Goal: Task Accomplishment & Management: Manage account settings

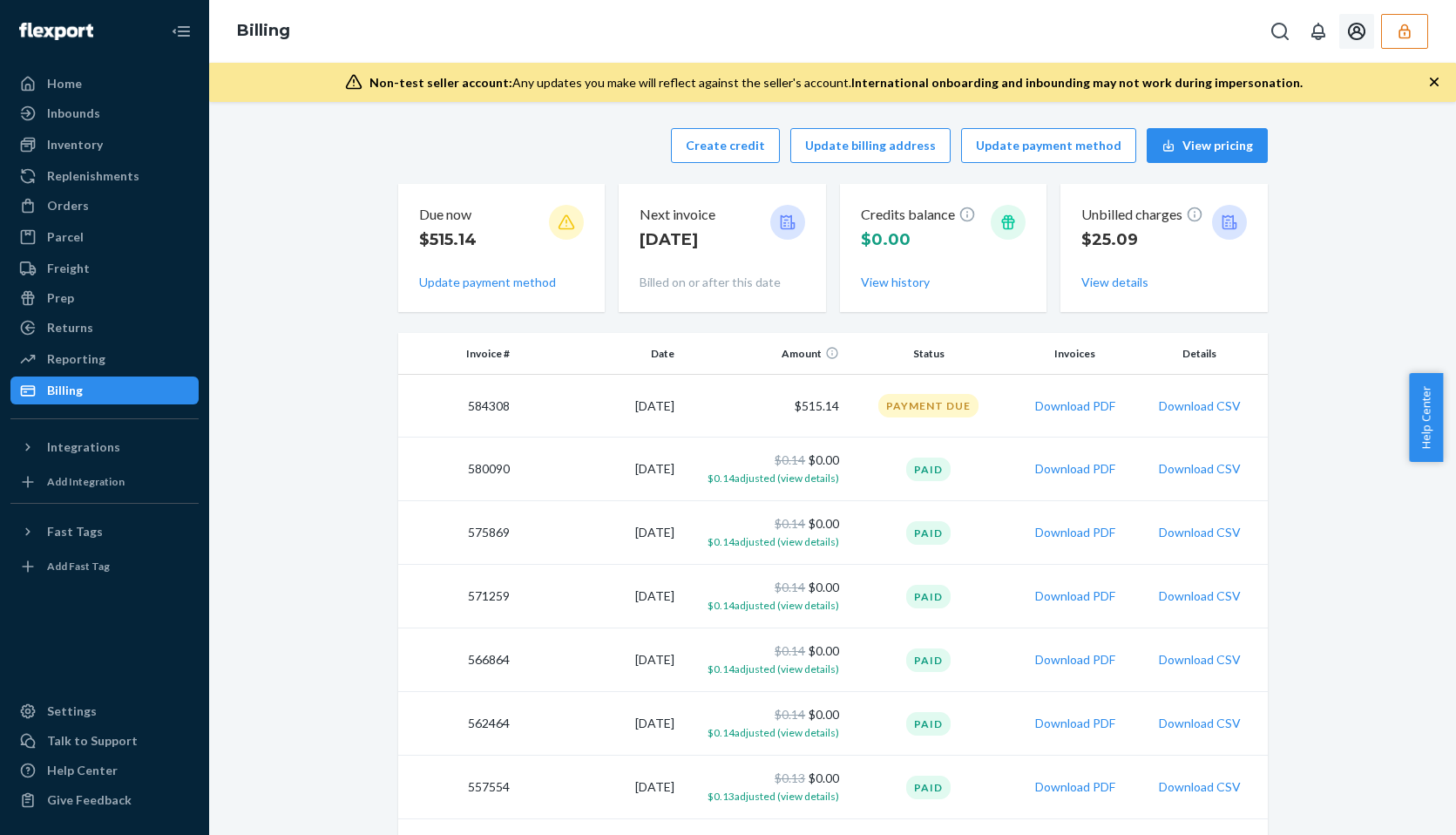
click at [1393, 26] on button "button" at bounding box center [1404, 31] width 47 height 35
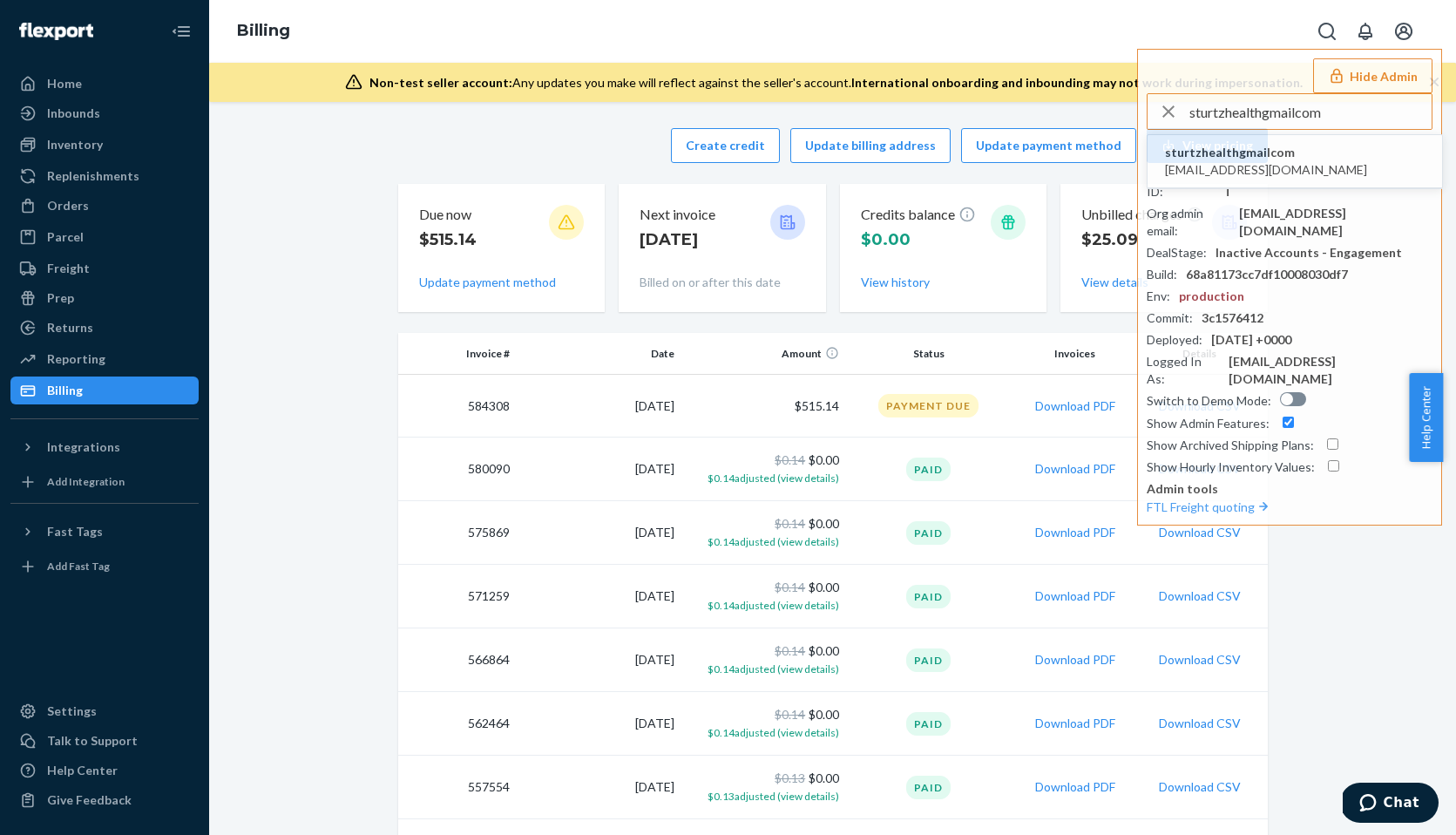
type input "sturtzhealthgmailcom"
click at [1219, 146] on span "sturtzhealthgmailcom" at bounding box center [1265, 152] width 202 height 18
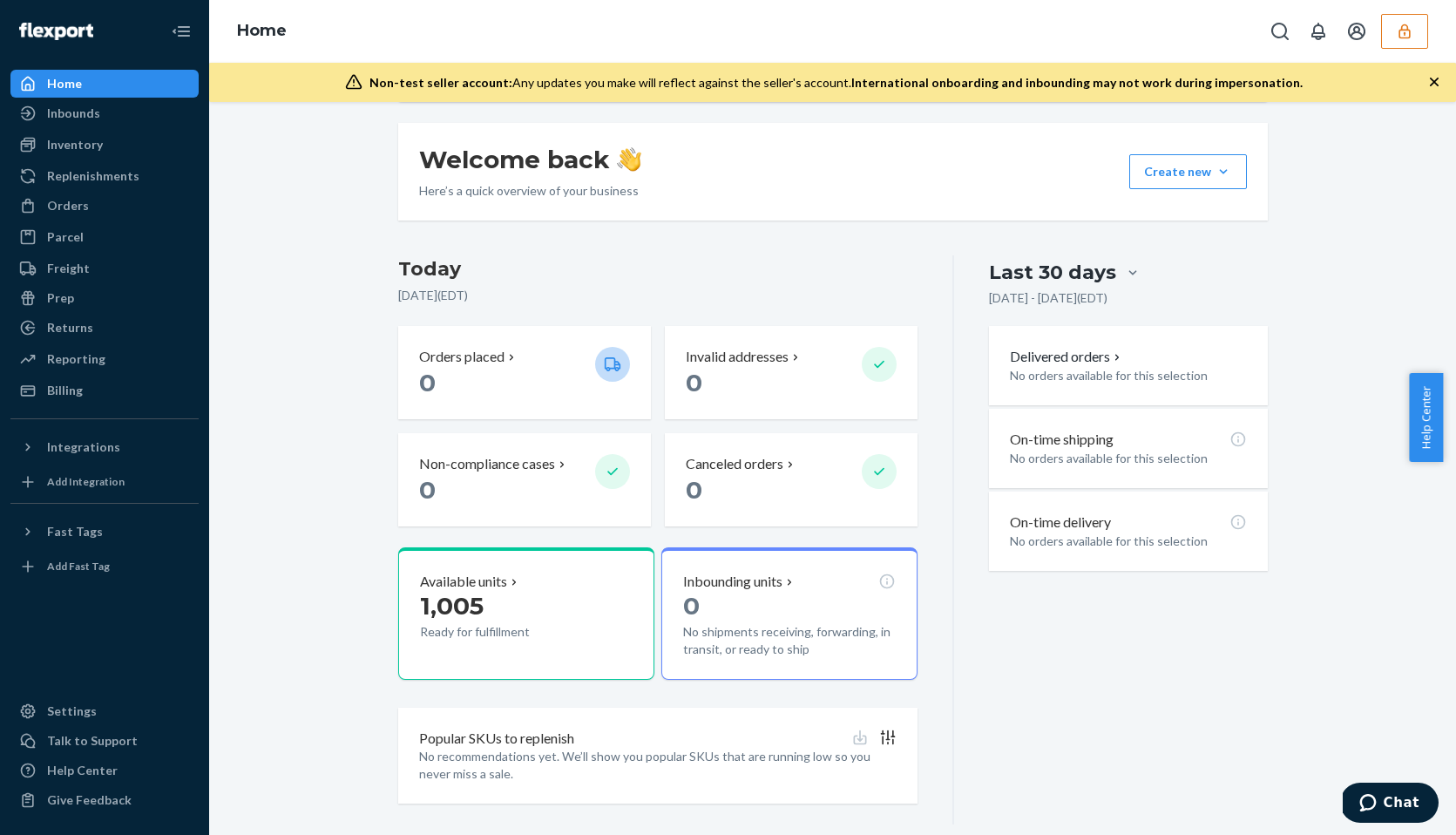
scroll to position [259, 0]
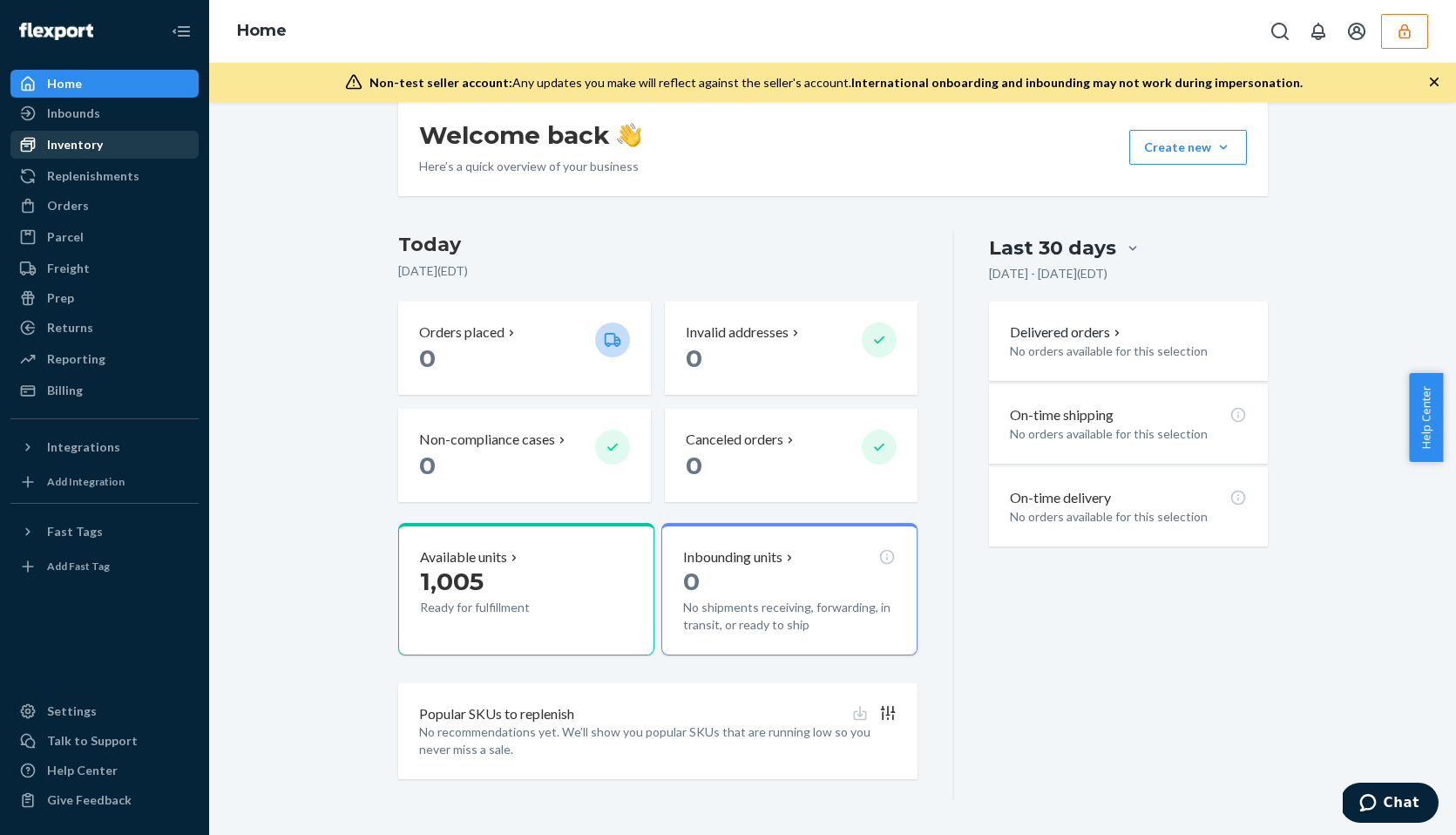
click at [78, 144] on div "Inventory" at bounding box center [75, 144] width 55 height 18
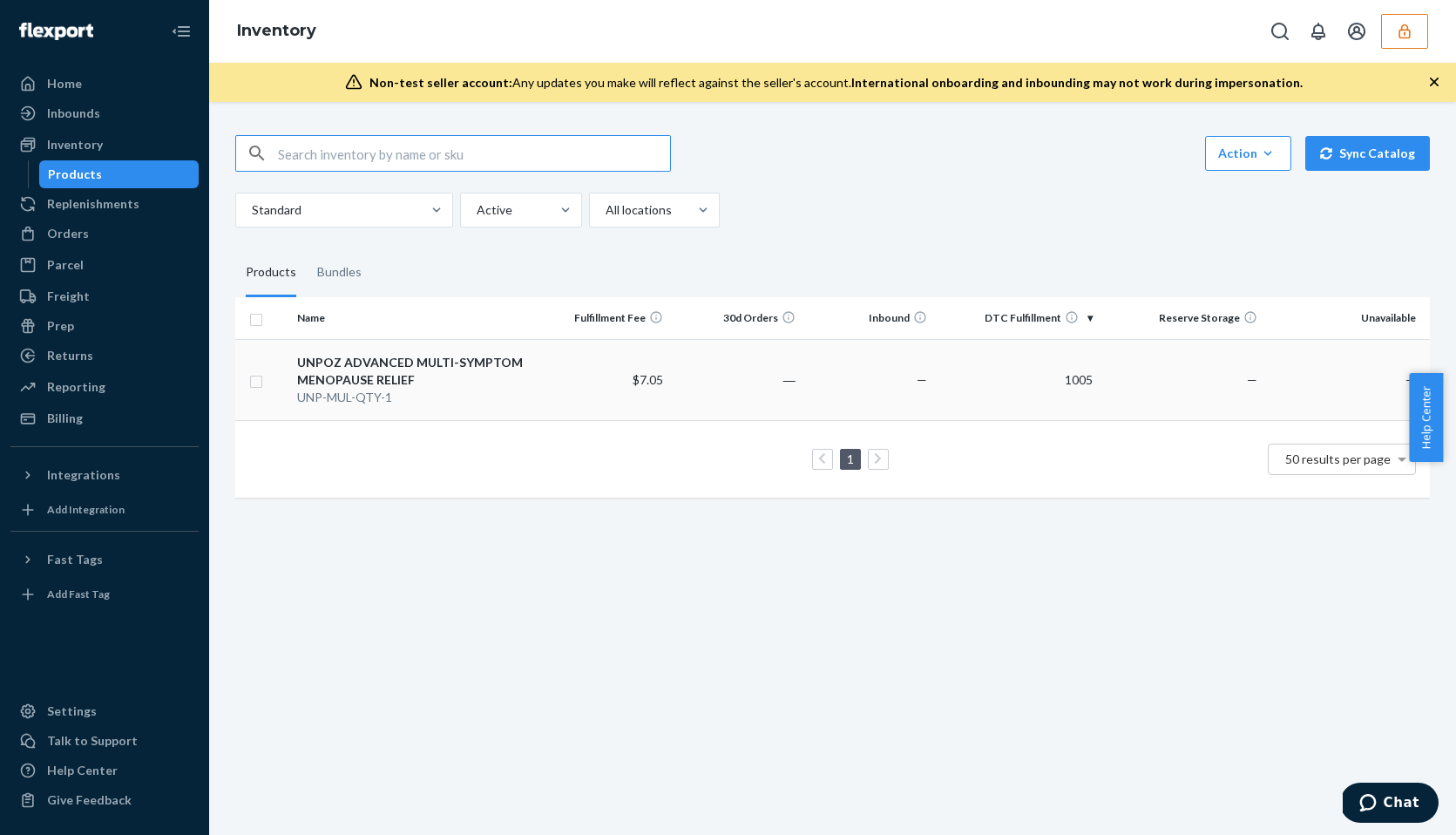
click at [249, 388] on input "checkbox" at bounding box center [256, 379] width 14 height 18
checkbox input "true"
click at [1224, 148] on link "Create a Removal Order" at bounding box center [1212, 153] width 167 height 35
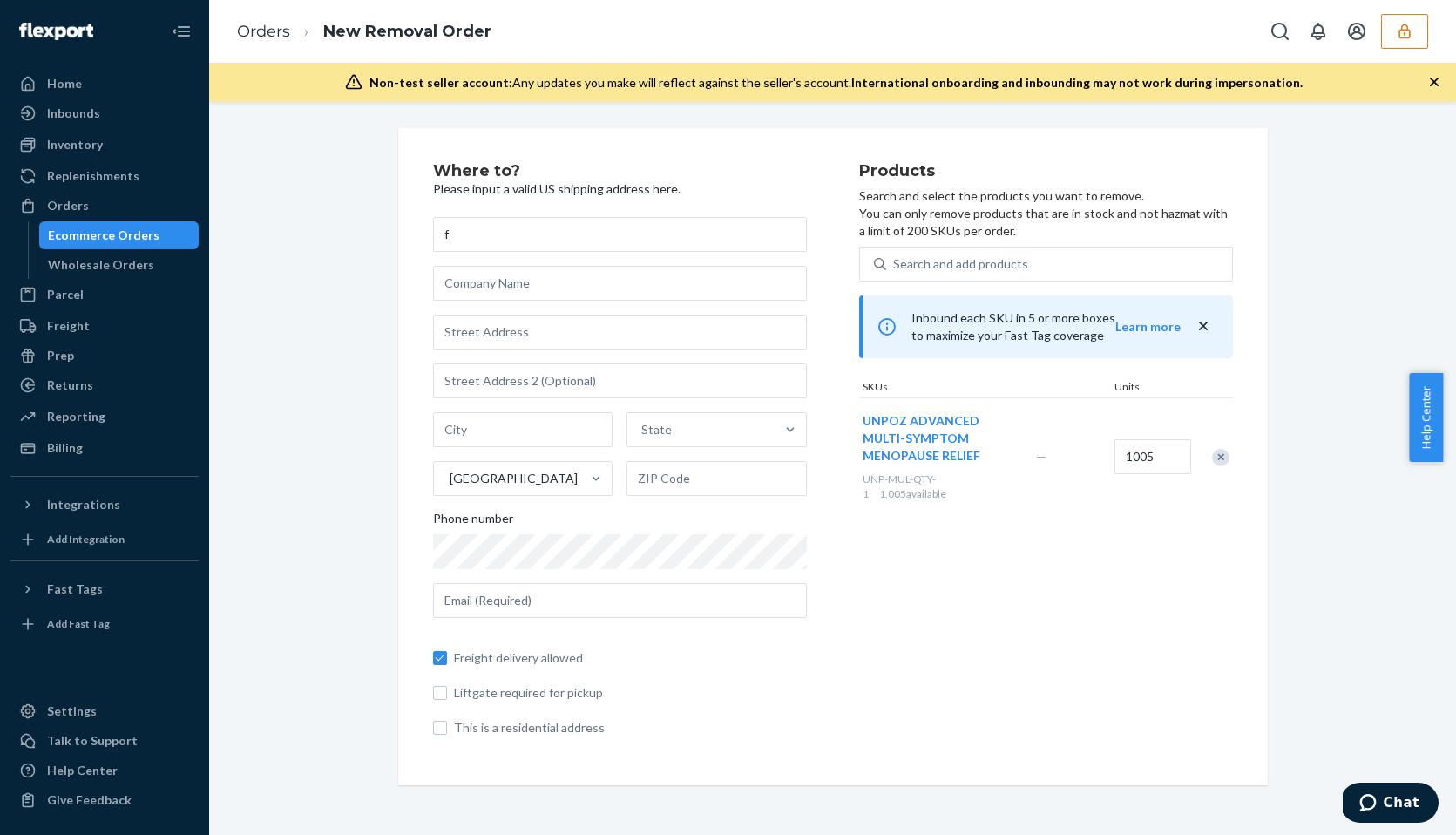
type input "f"
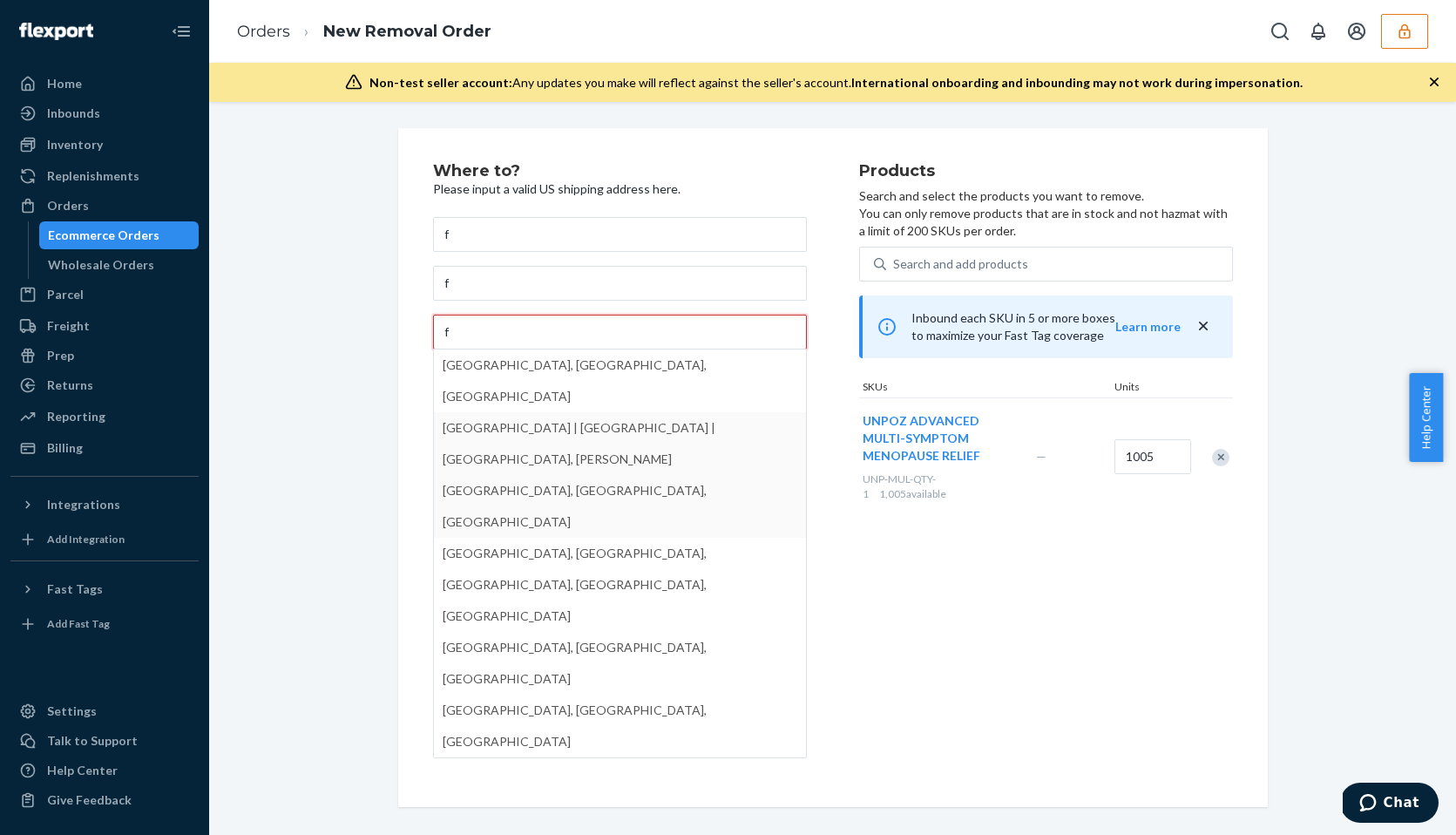
type input "f"
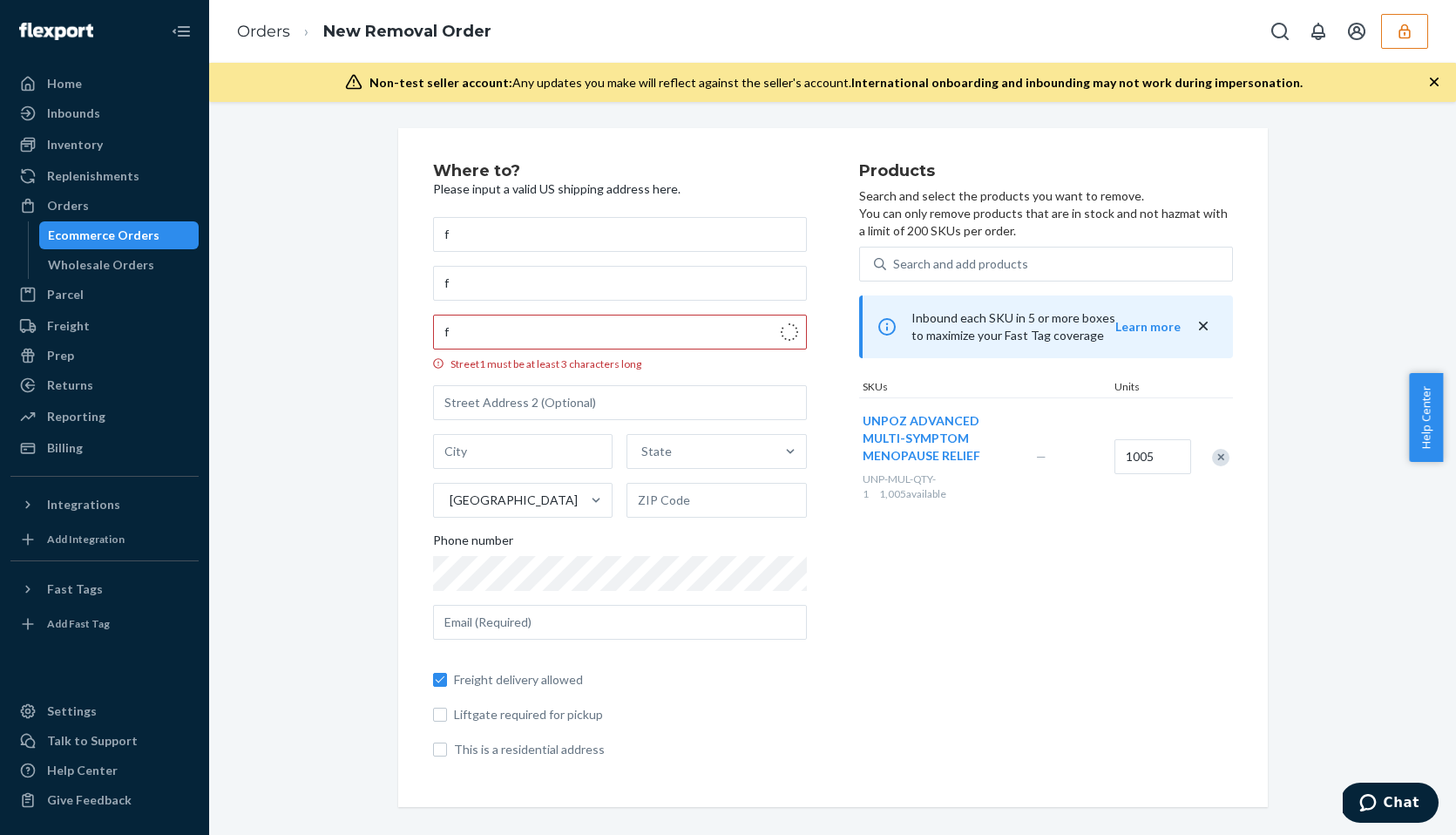
type input "Atlanta"
type input "30307"
type input "767 Clifton Rd N E"
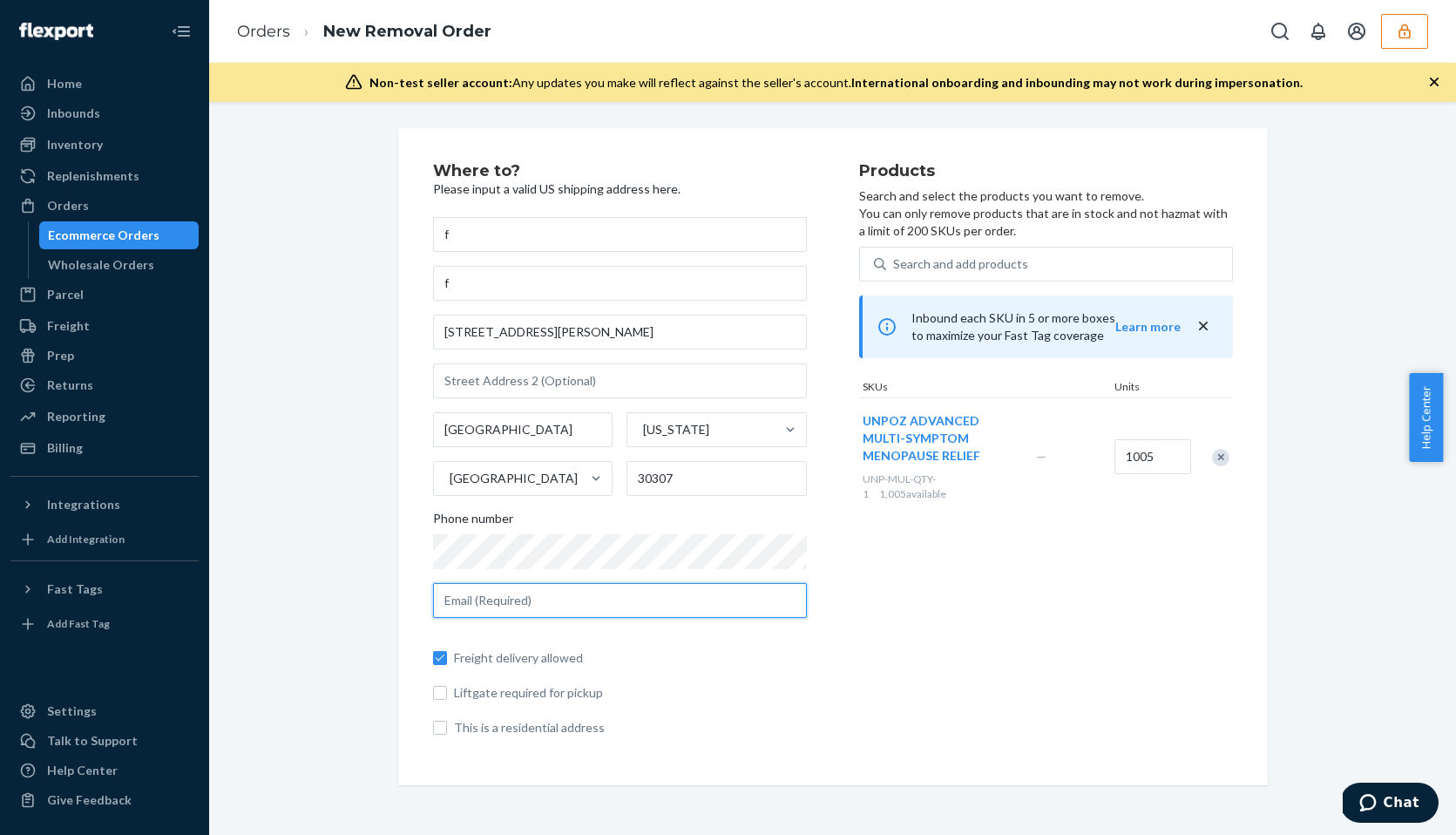
click at [531, 611] on input "text" at bounding box center [619, 601] width 374 height 35
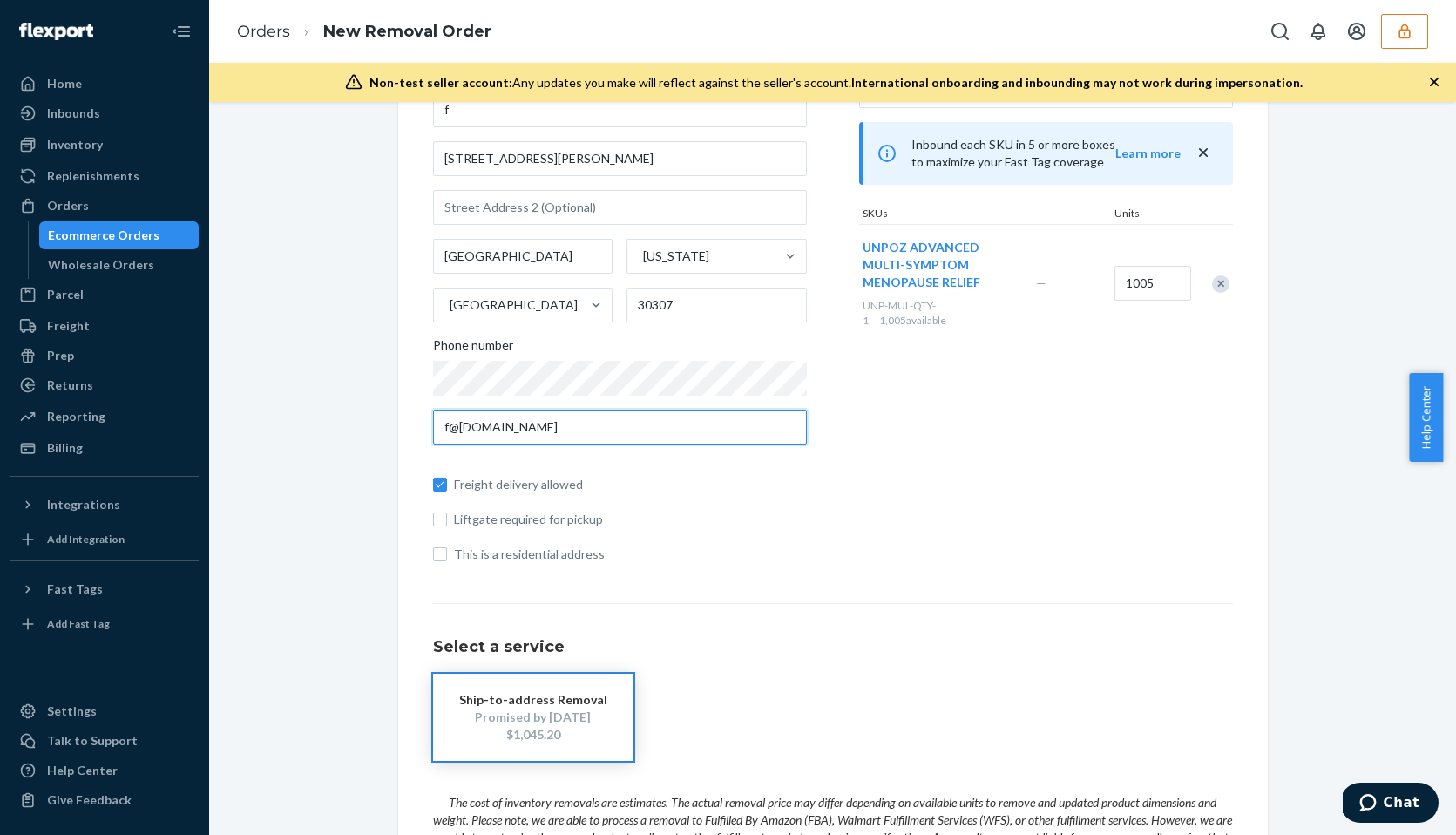
scroll to position [175, 0]
type input "f@gmail.com"
click at [114, 234] on div "Ecommerce Orders" at bounding box center [103, 234] width 112 height 18
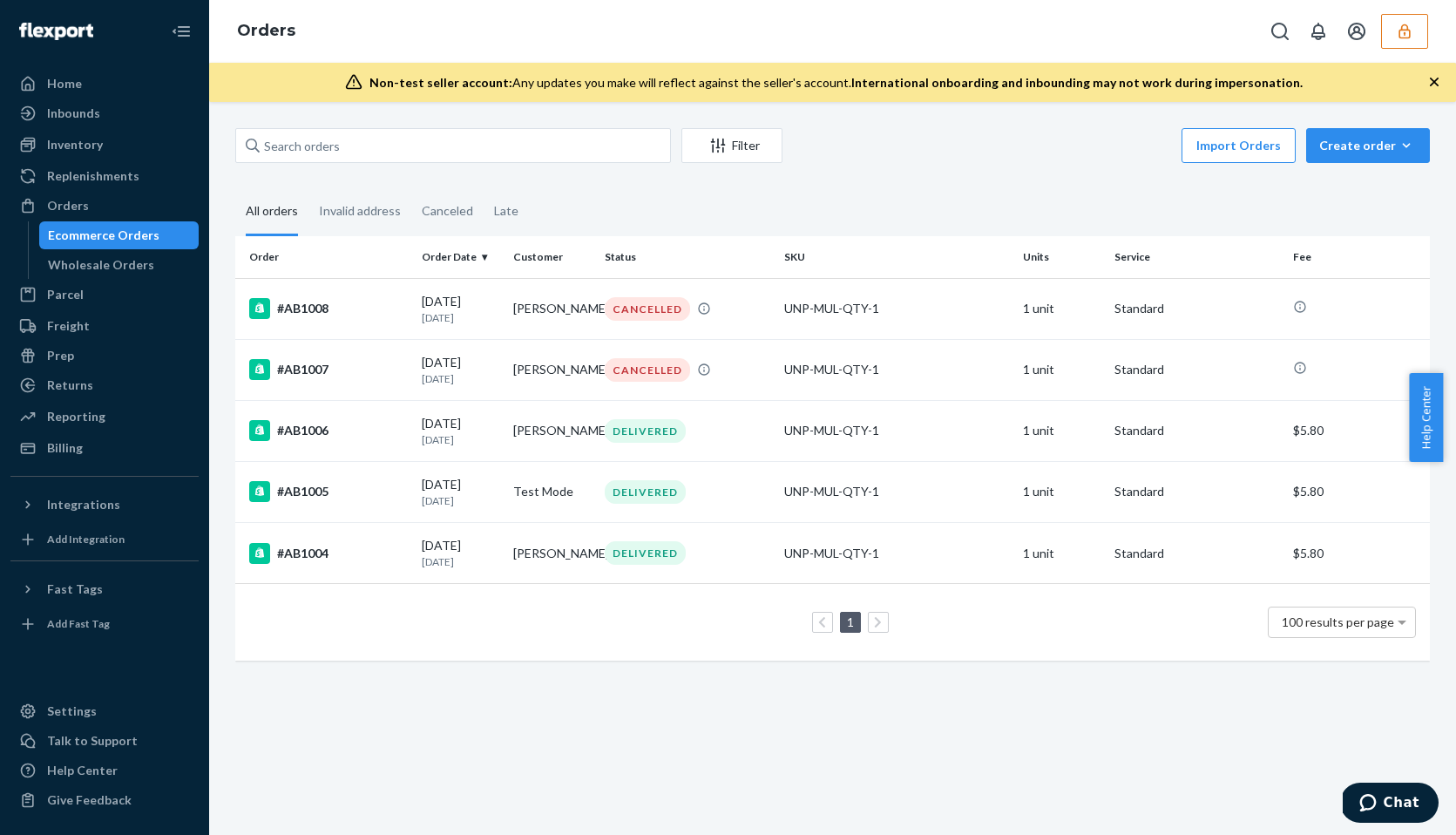
click at [1408, 23] on icon "button" at bounding box center [1404, 31] width 18 height 18
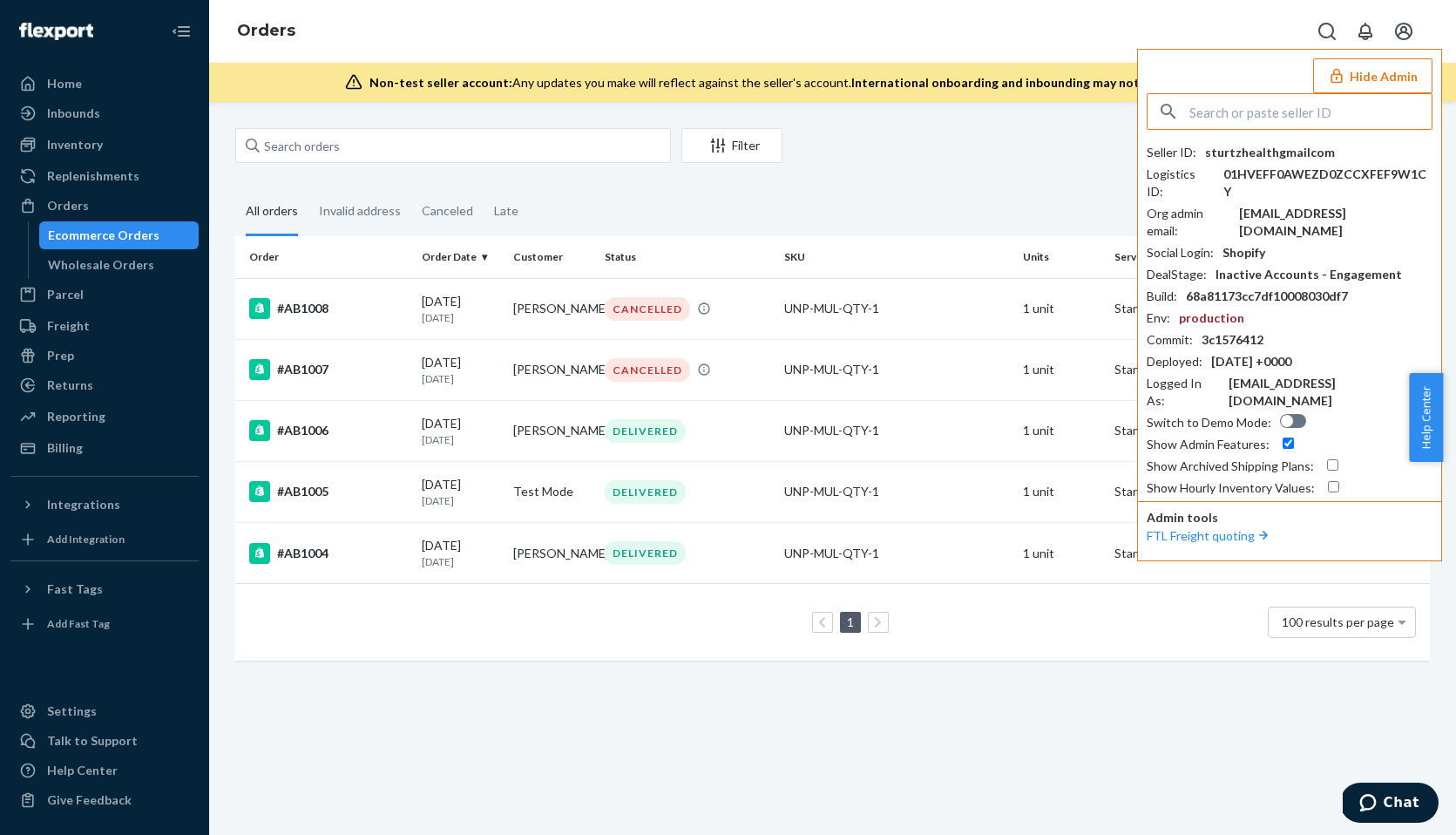
click at [1269, 108] on input "text" at bounding box center [1310, 112] width 242 height 35
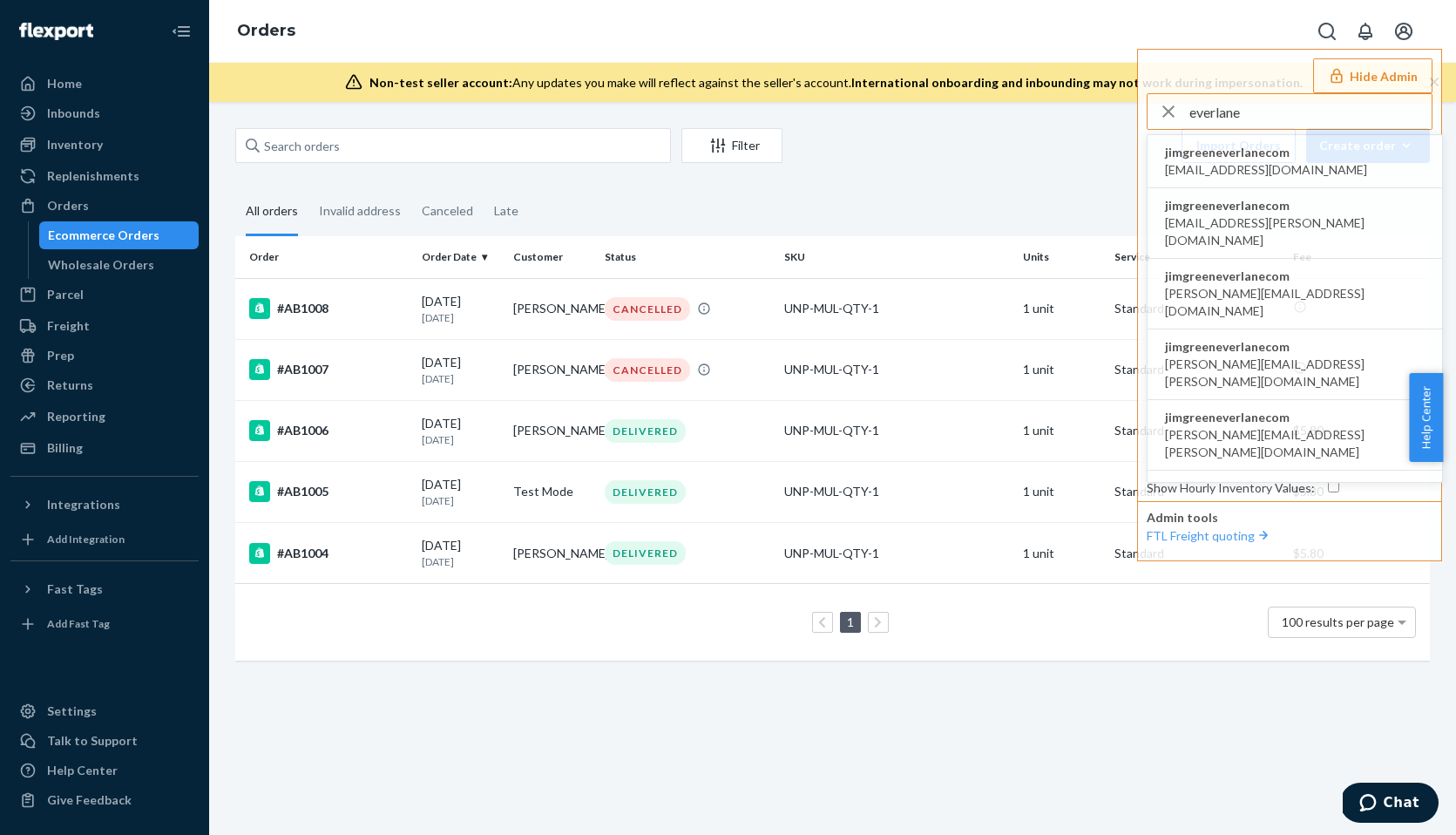
type input "everlane"
